Goal: Use online tool/utility: Utilize a website feature to perform a specific function

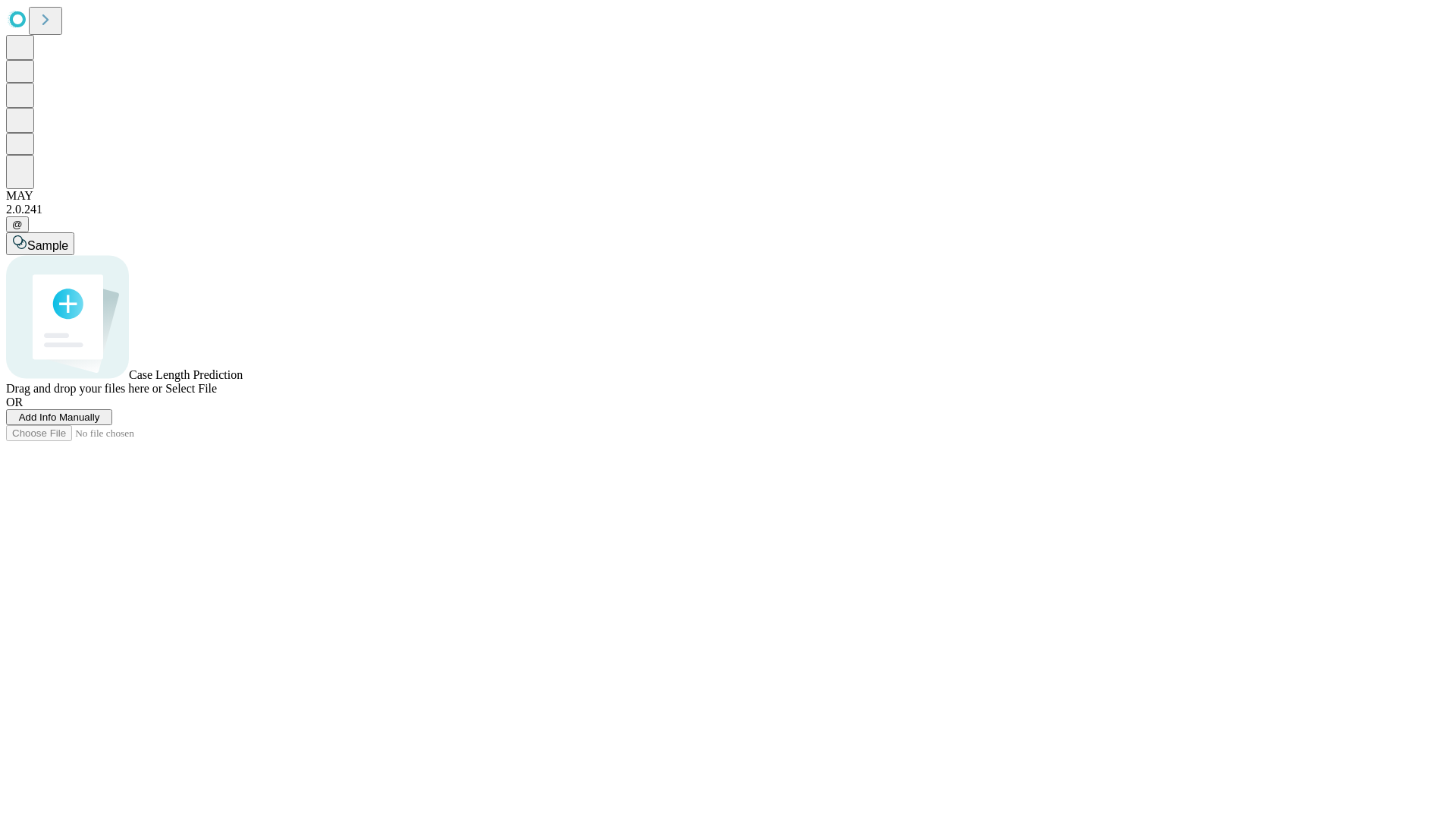
click at [100, 423] on span "Add Info Manually" at bounding box center [60, 416] width 81 height 11
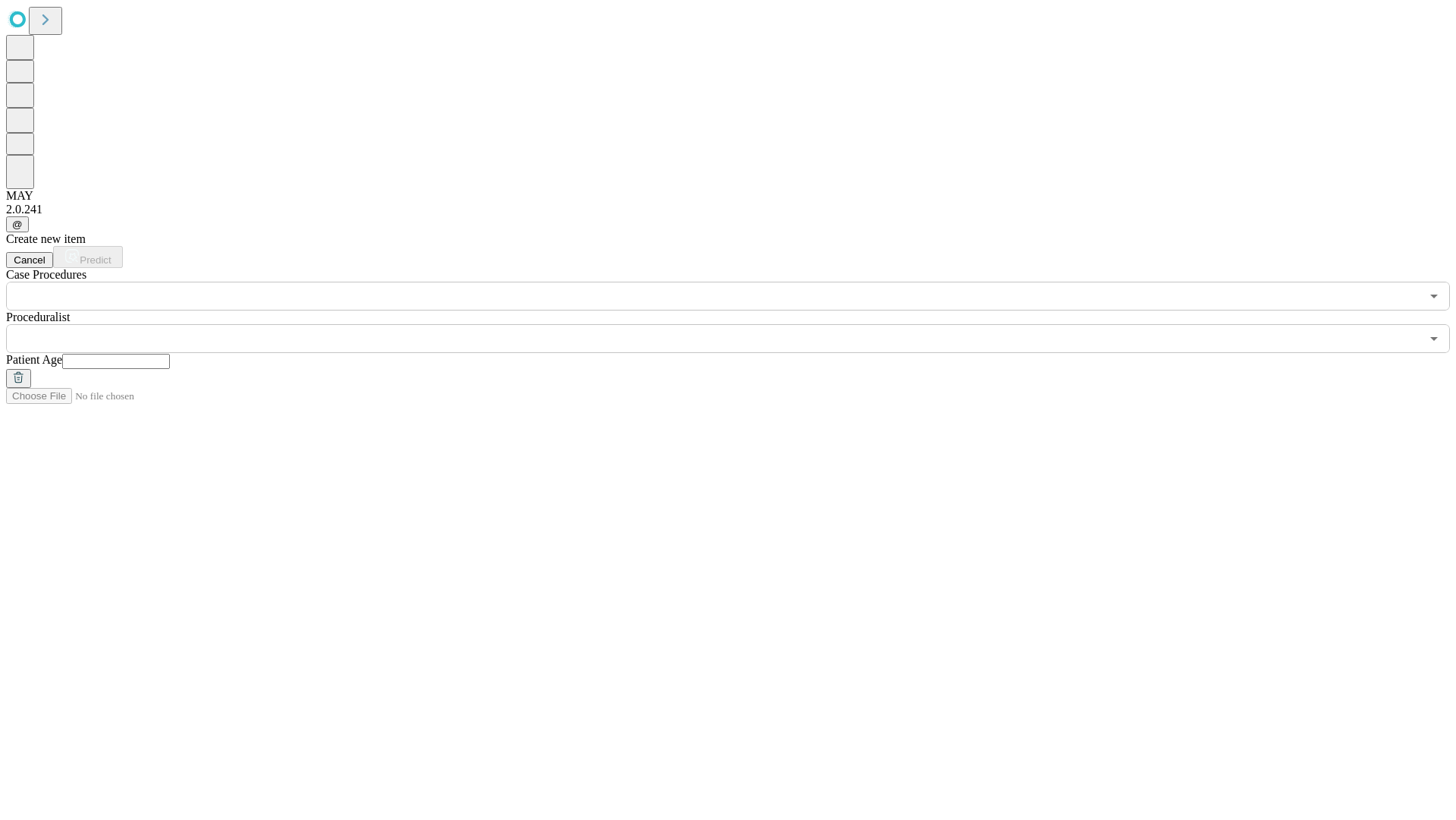
click at [169, 354] on input "text" at bounding box center [116, 361] width 108 height 15
type input "**"
click at [739, 324] on input "text" at bounding box center [714, 338] width 1415 height 29
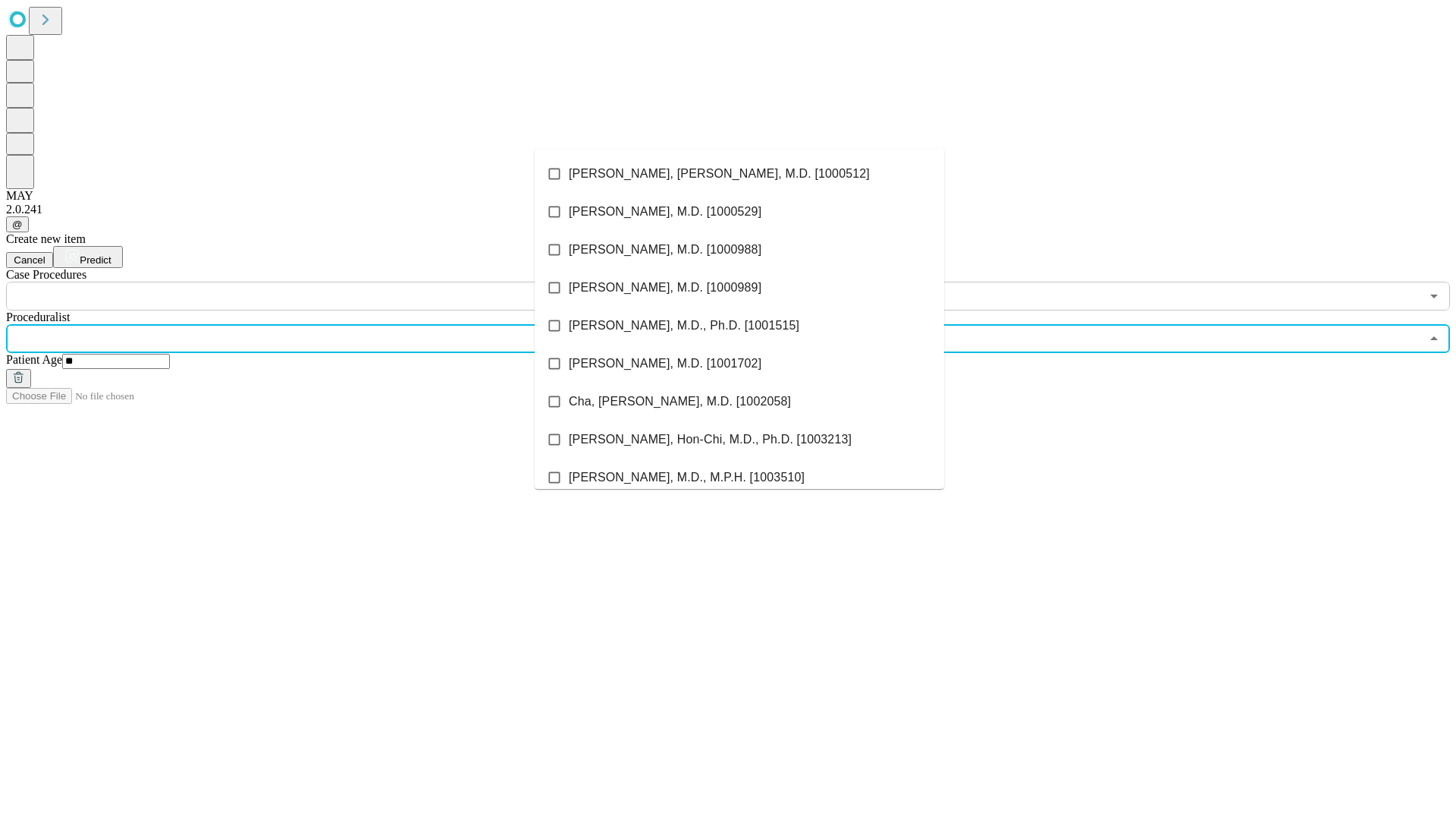
click at [740, 174] on li "[PERSON_NAME], [PERSON_NAME], M.D. [1000512]" at bounding box center [740, 173] width 410 height 38
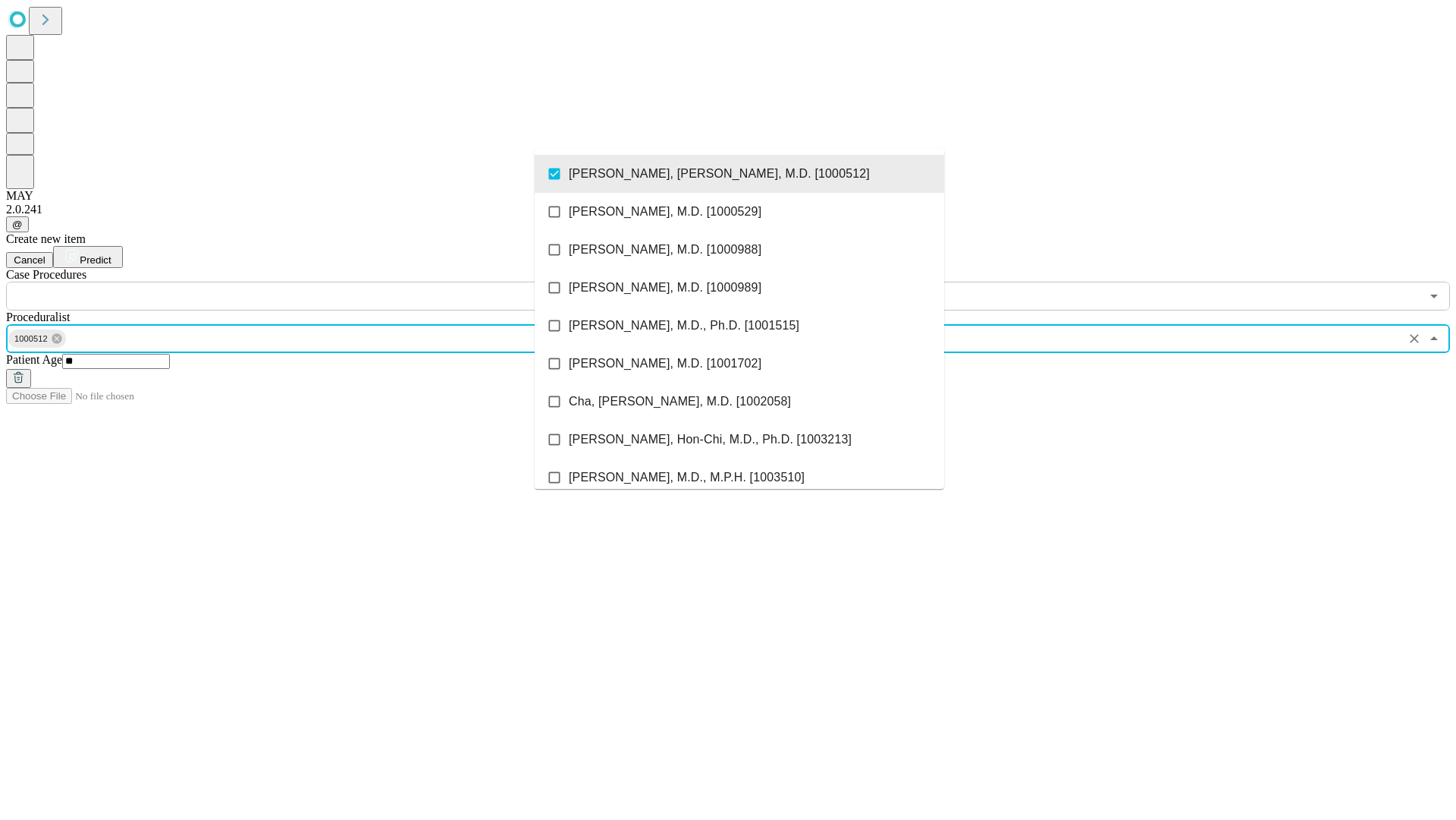
click at [319, 282] on input "text" at bounding box center [714, 296] width 1415 height 29
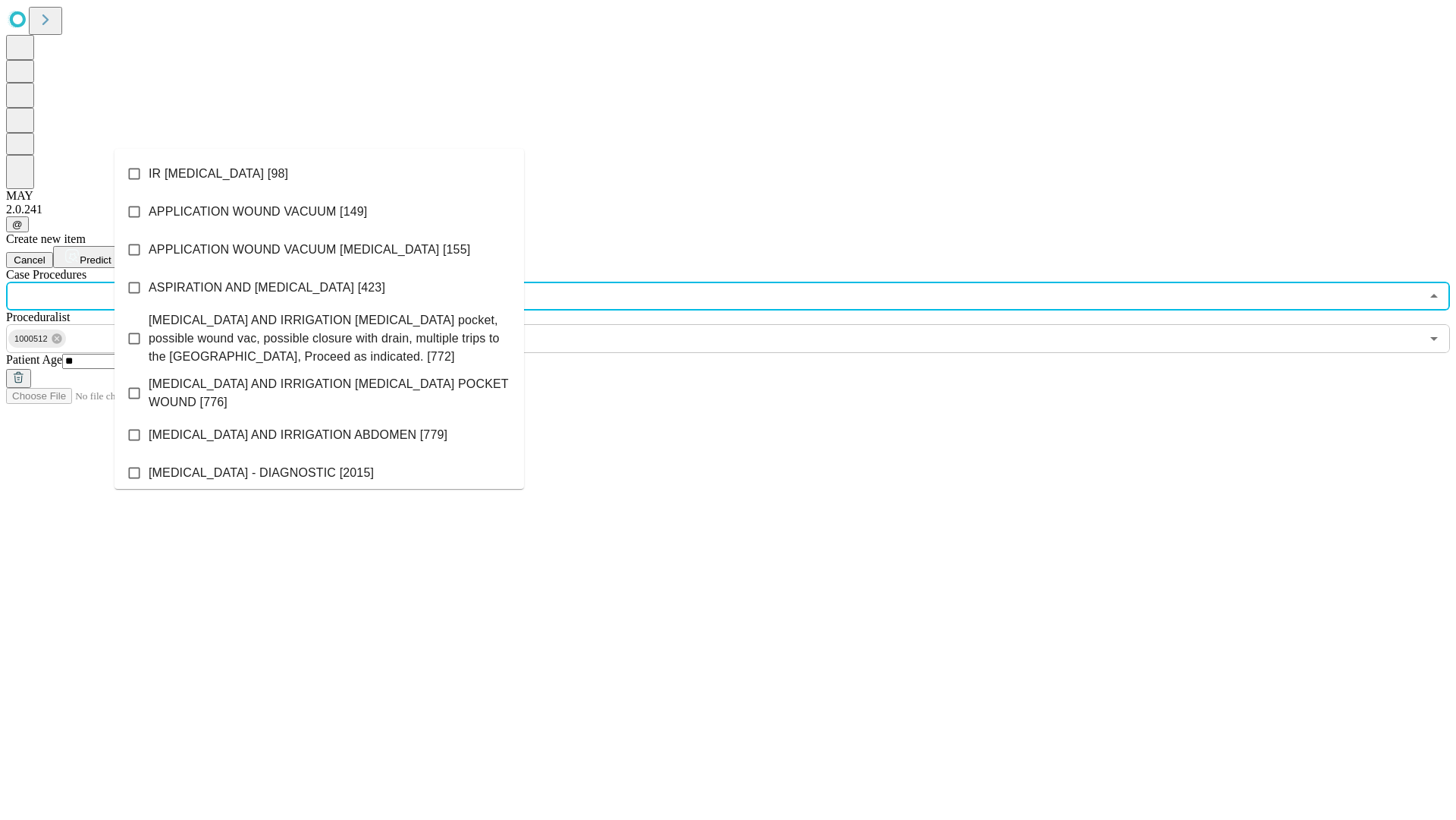
click at [320, 174] on li "IR [MEDICAL_DATA] [98]" at bounding box center [319, 173] width 410 height 38
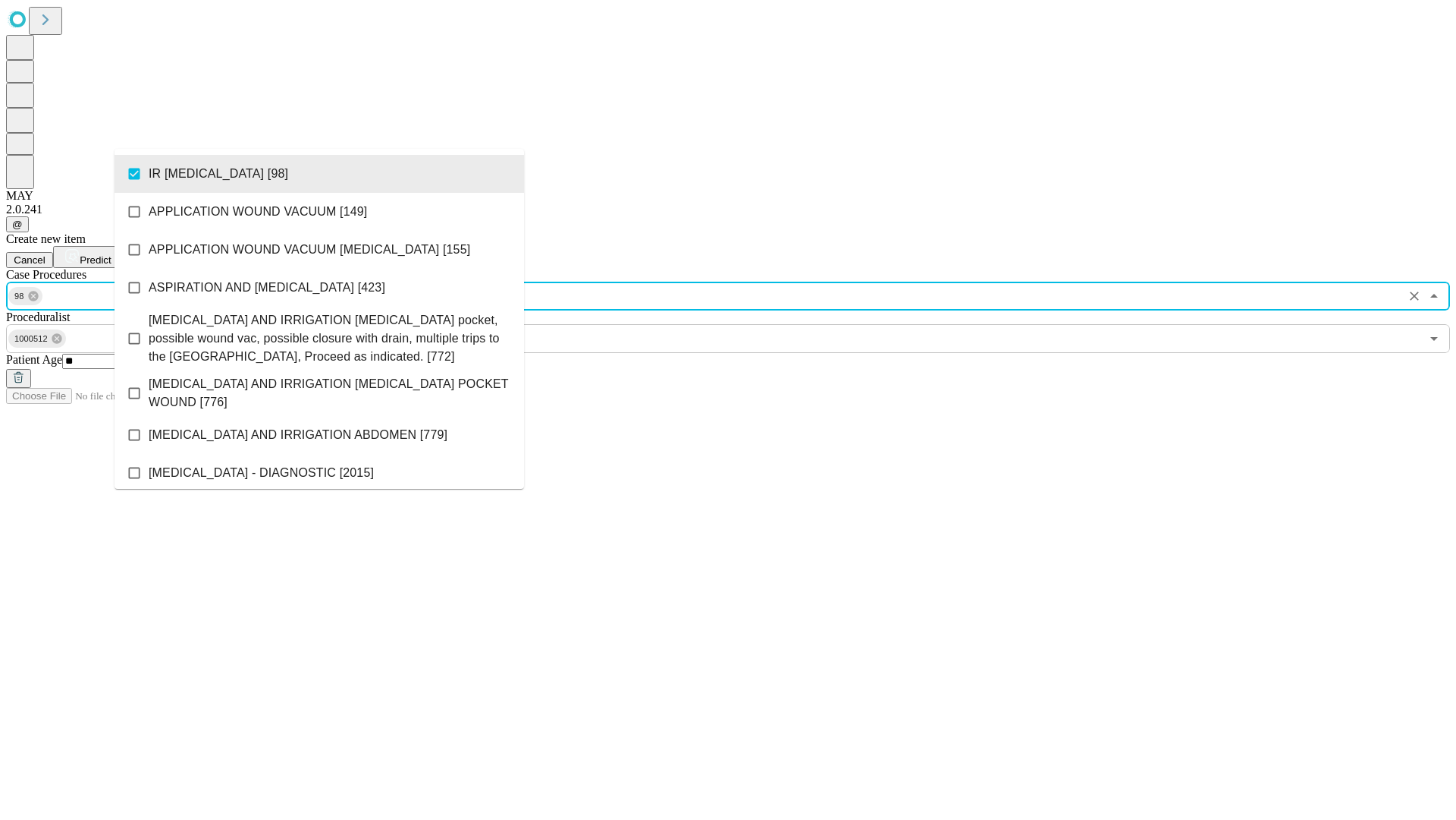
click at [111, 254] on span "Predict" at bounding box center [95, 260] width 31 height 11
